Goal: Communication & Community: Connect with others

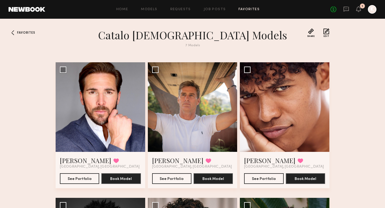
scroll to position [5, 0]
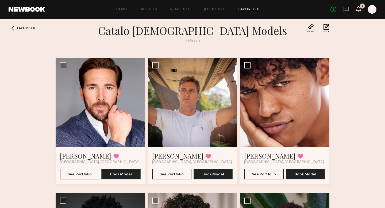
click at [360, 9] on icon at bounding box center [359, 9] width 4 height 4
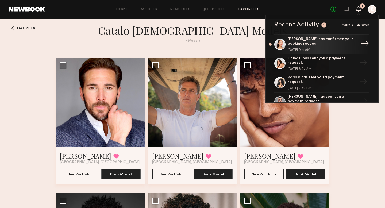
click at [330, 40] on div "[PERSON_NAME] has confirmed your booking request." at bounding box center [323, 41] width 70 height 9
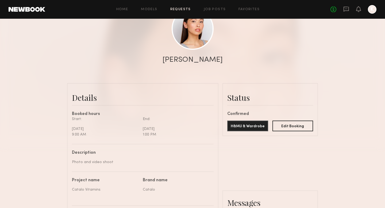
scroll to position [70, 0]
click at [253, 125] on button "H&MU & Wardrobe" at bounding box center [247, 125] width 41 height 11
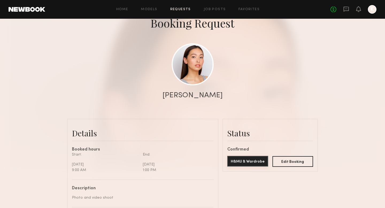
scroll to position [41, 0]
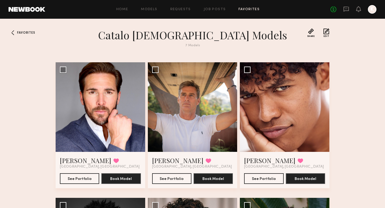
click at [257, 9] on link "Favorites" at bounding box center [249, 9] width 21 height 3
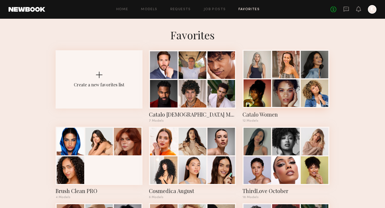
click at [258, 108] on div at bounding box center [286, 79] width 87 height 58
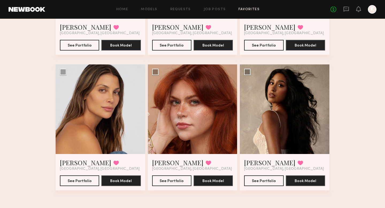
scroll to position [278, 0]
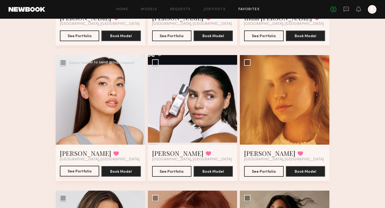
click at [74, 174] on button "See Portfolio" at bounding box center [79, 171] width 39 height 11
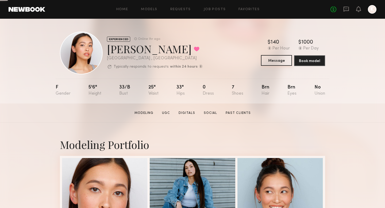
click at [272, 61] on button "Message" at bounding box center [276, 60] width 31 height 11
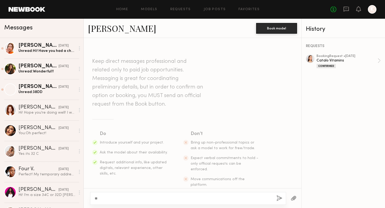
type textarea "*"
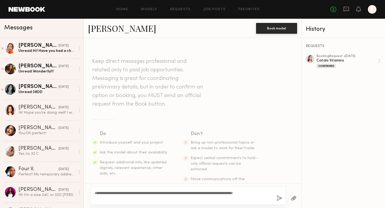
type textarea "**********"
click at [274, 197] on div "**********" at bounding box center [188, 196] width 196 height 18
click at [280, 199] on button "button" at bounding box center [280, 198] width 6 height 7
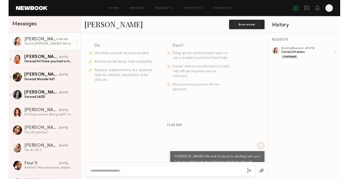
scroll to position [114, 0]
